Goal: Information Seeking & Learning: Compare options

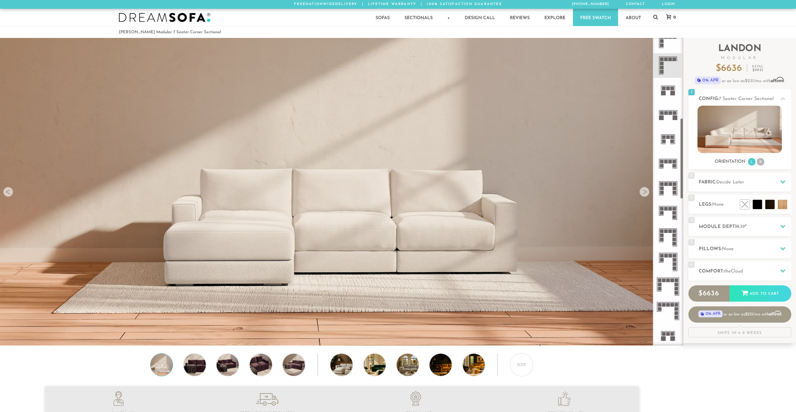
scroll to position [303, 0]
click at [674, 117] on rect at bounding box center [674, 119] width 5 height 5
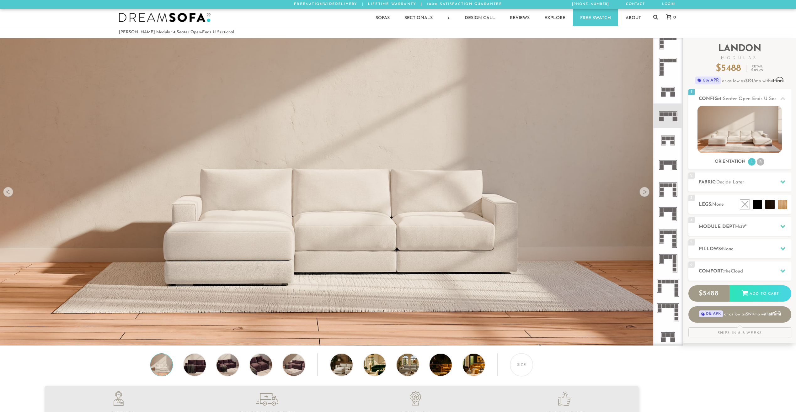
click at [669, 116] on icon at bounding box center [667, 115] width 24 height 24
click at [759, 162] on li "R" at bounding box center [760, 162] width 8 height 8
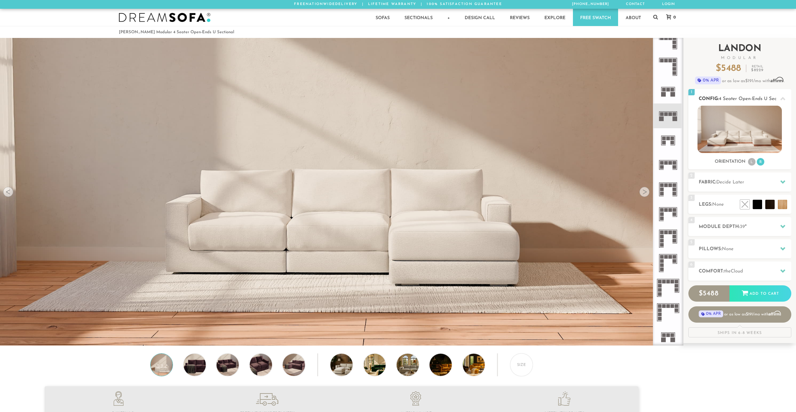
click at [752, 161] on li "L" at bounding box center [752, 162] width 8 height 8
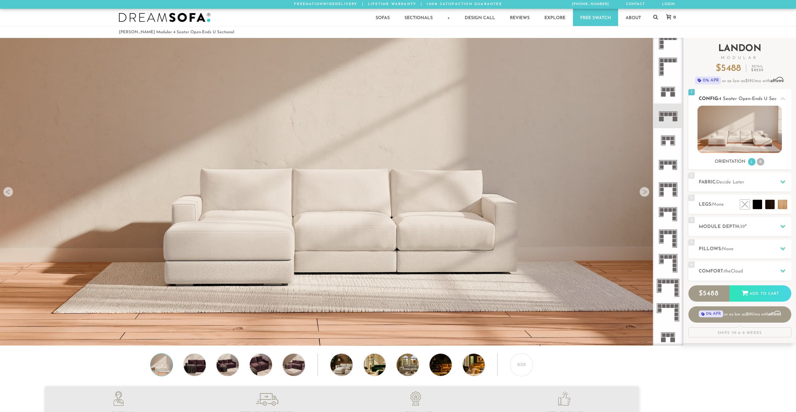
click at [759, 161] on li "R" at bounding box center [760, 162] width 8 height 8
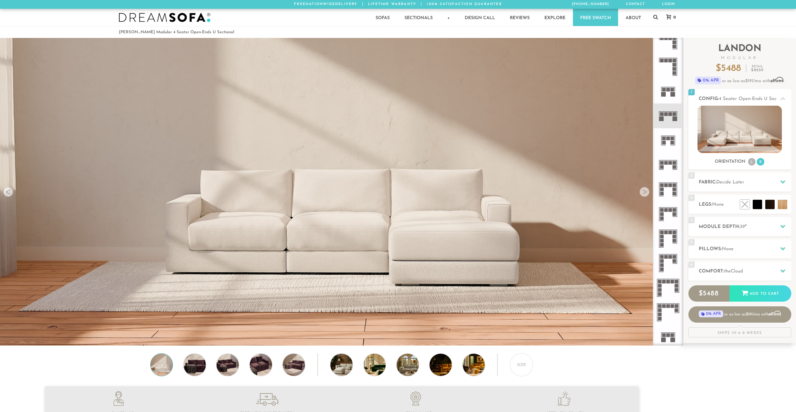
click at [669, 210] on rect at bounding box center [670, 210] width 4 height 4
click at [759, 161] on li "R" at bounding box center [760, 162] width 8 height 8
click at [750, 161] on li "L" at bounding box center [752, 162] width 8 height 8
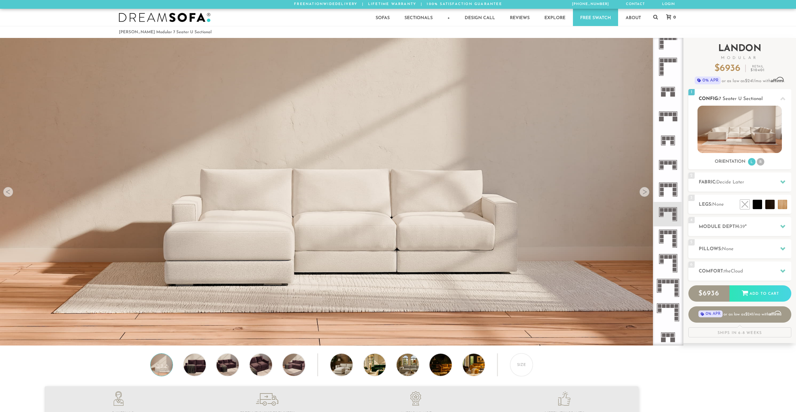
click at [759, 162] on li "R" at bounding box center [760, 162] width 8 height 8
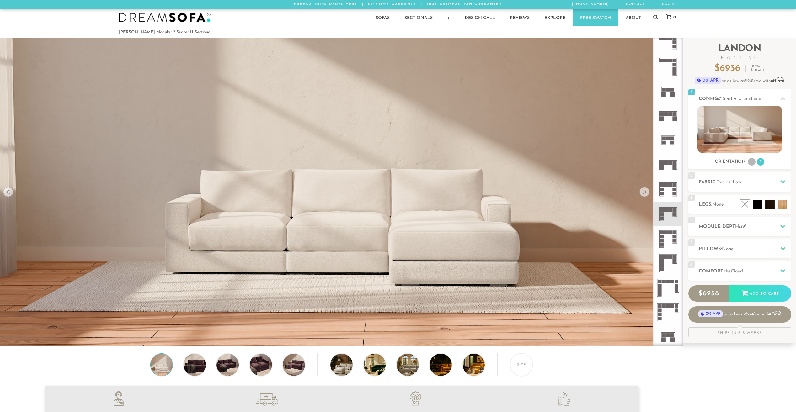
click at [670, 212] on rect at bounding box center [670, 210] width 4 height 4
click at [645, 193] on div at bounding box center [644, 192] width 10 height 10
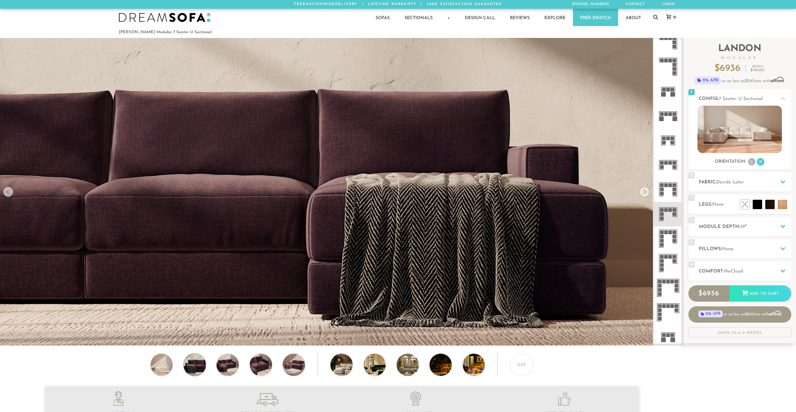
click at [645, 193] on div at bounding box center [644, 192] width 10 height 10
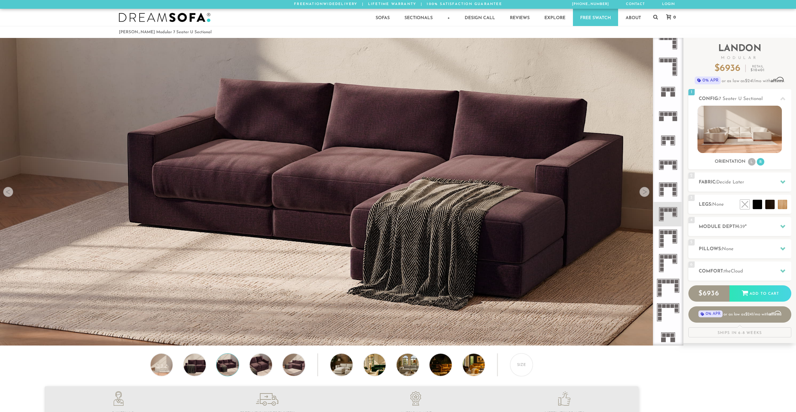
click at [645, 193] on div at bounding box center [644, 192] width 10 height 10
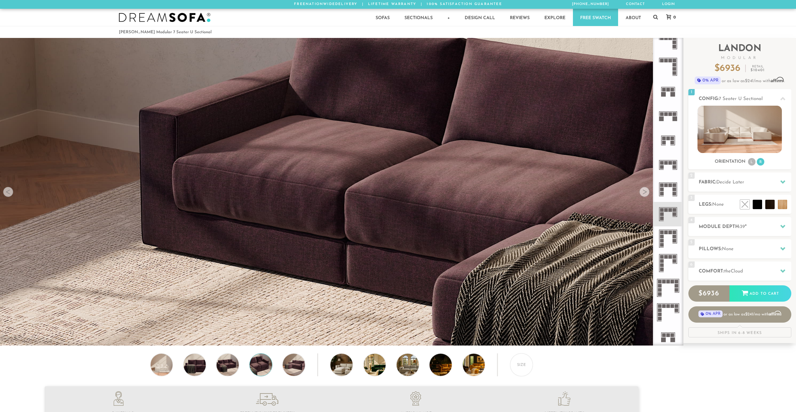
click at [645, 193] on div at bounding box center [644, 192] width 10 height 10
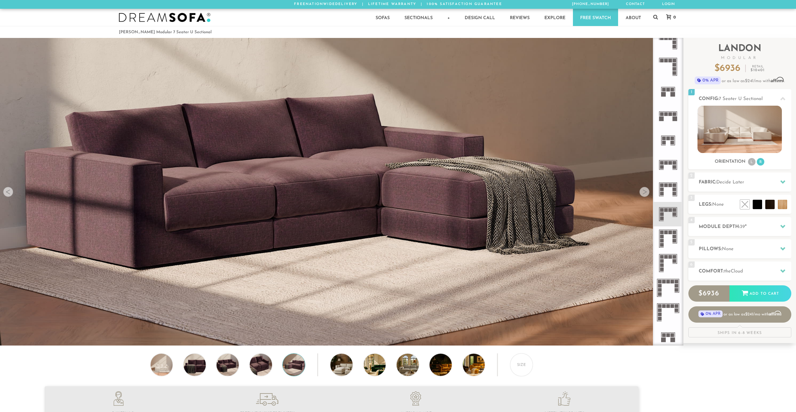
click at [645, 193] on div at bounding box center [644, 192] width 10 height 10
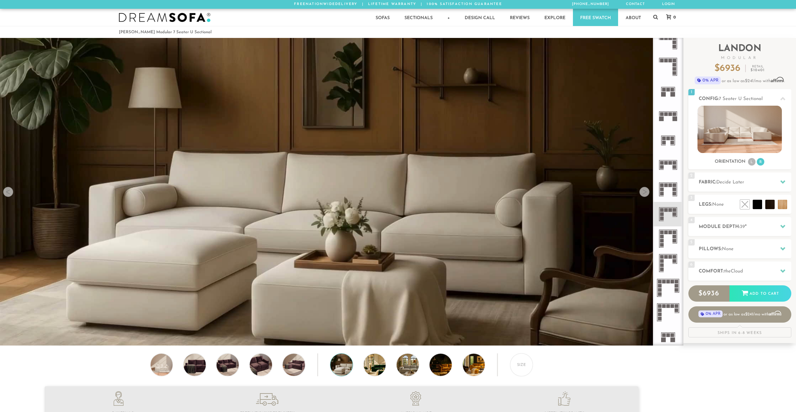
click at [645, 193] on div at bounding box center [644, 192] width 10 height 10
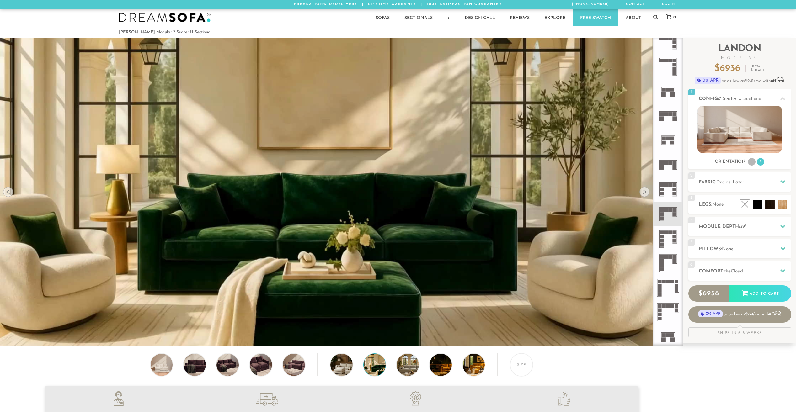
click at [645, 193] on div at bounding box center [644, 192] width 10 height 10
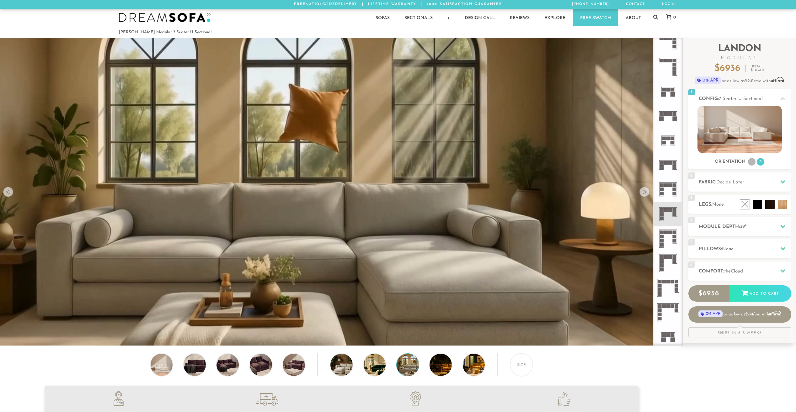
click at [645, 193] on div at bounding box center [644, 192] width 10 height 10
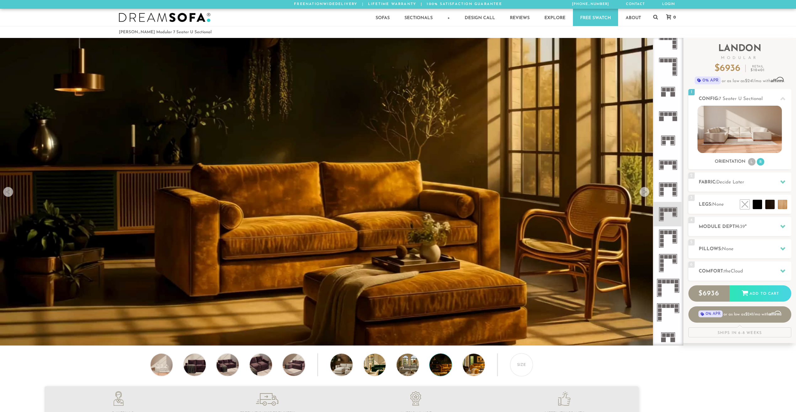
click at [645, 193] on div at bounding box center [644, 192] width 10 height 10
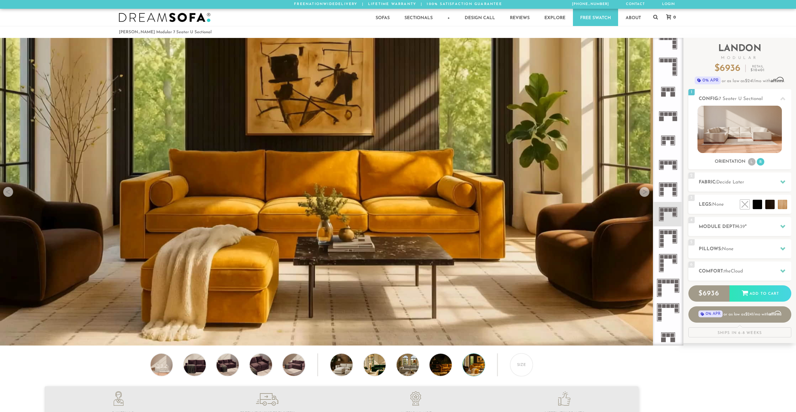
click at [645, 193] on div at bounding box center [644, 192] width 10 height 10
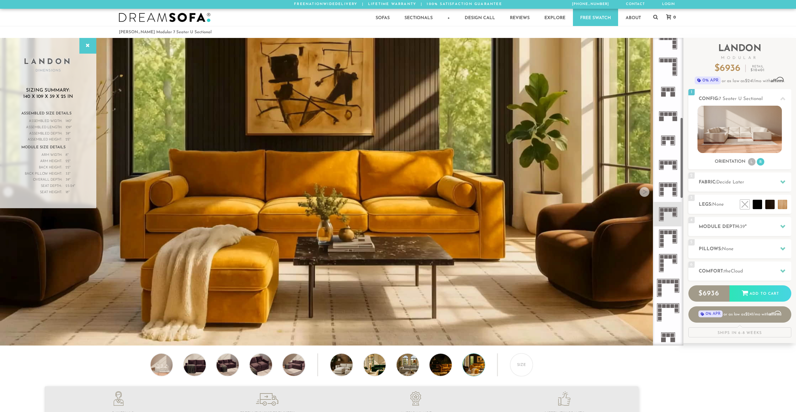
click at [674, 67] on icon at bounding box center [667, 67] width 24 height 24
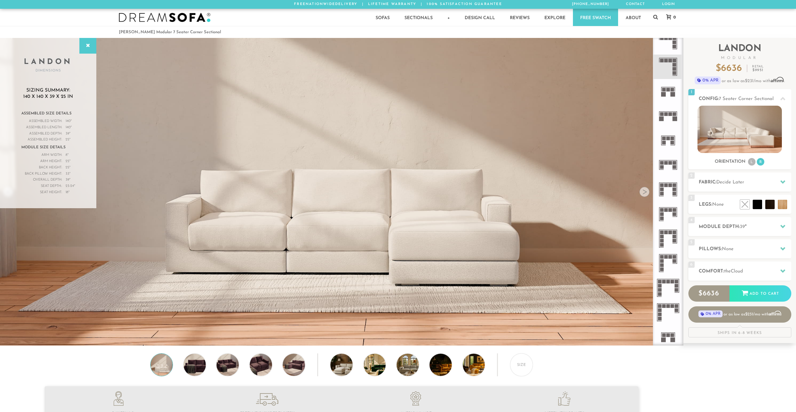
click at [672, 67] on icon at bounding box center [667, 67] width 24 height 24
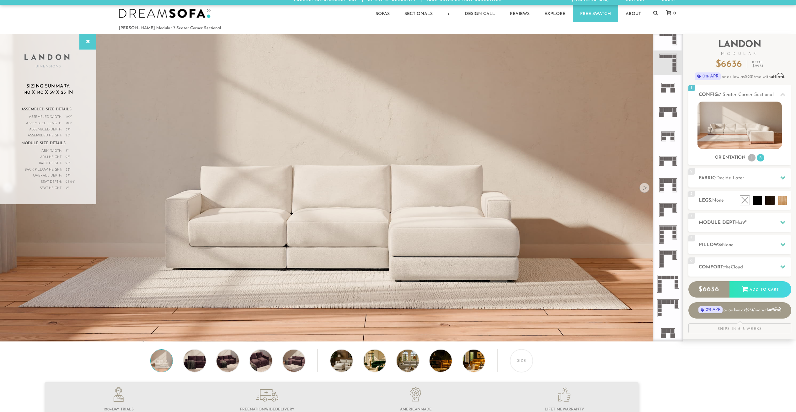
scroll to position [1, 0]
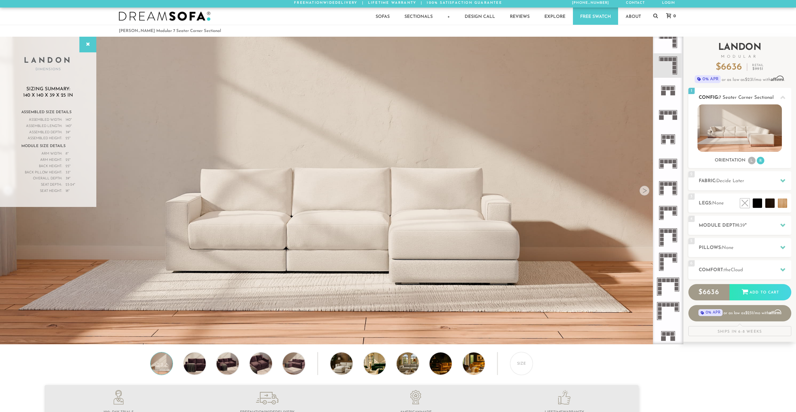
click at [760, 131] on img at bounding box center [739, 127] width 84 height 47
click at [739, 129] on img at bounding box center [739, 127] width 84 height 47
